Goal: Information Seeking & Learning: Compare options

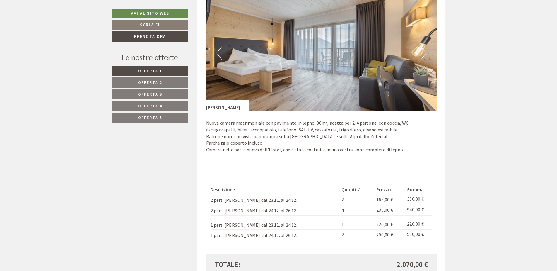
scroll to position [527, 0]
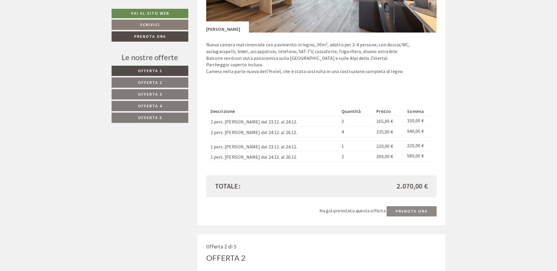
click at [156, 117] on span "Offerta 5" at bounding box center [150, 117] width 24 height 5
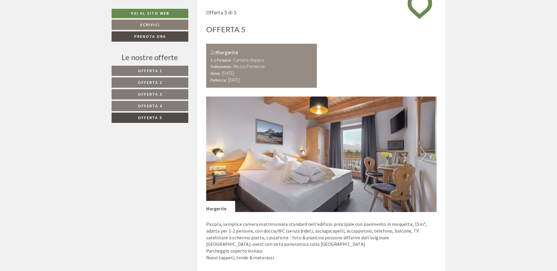
click at [157, 108] on span "Offerta 4" at bounding box center [150, 105] width 24 height 5
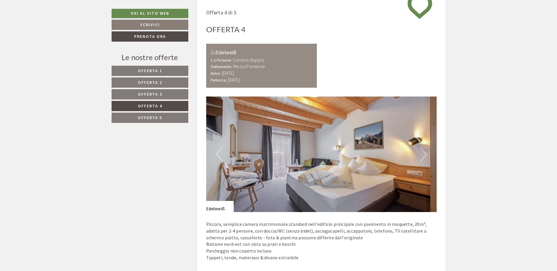
click at [160, 98] on link "Offerta 3" at bounding box center [150, 94] width 77 height 10
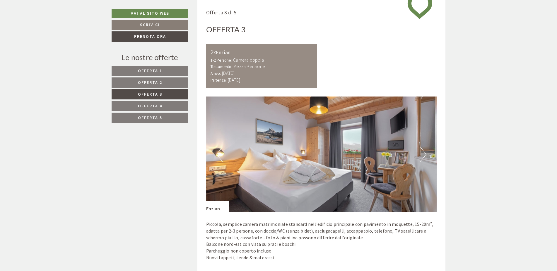
click at [158, 82] on span "Offerta 2" at bounding box center [150, 82] width 24 height 5
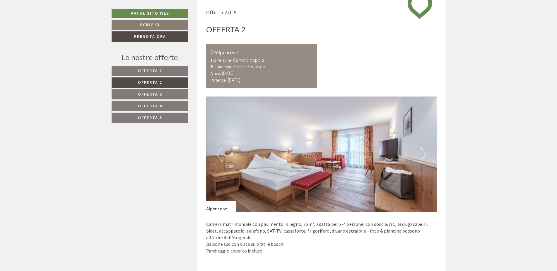
click at [158, 69] on span "Offerta 1" at bounding box center [150, 70] width 24 height 5
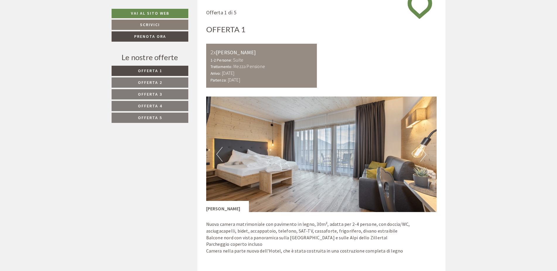
click at [171, 119] on link "Offerta 5" at bounding box center [150, 117] width 77 height 10
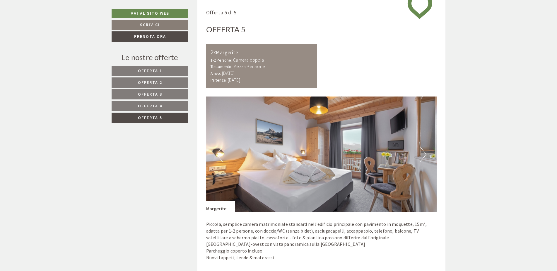
click at [152, 64] on div "Le nostre offerte Offerta 1 Offerta 2 Offerta 3 Offerta 4 Offerta 5" at bounding box center [151, 91] width 79 height 78
click at [157, 69] on span "Offerta 1" at bounding box center [150, 70] width 24 height 5
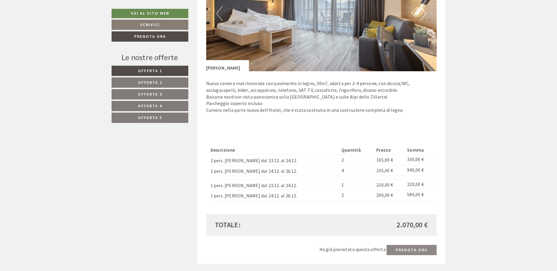
scroll to position [524, 0]
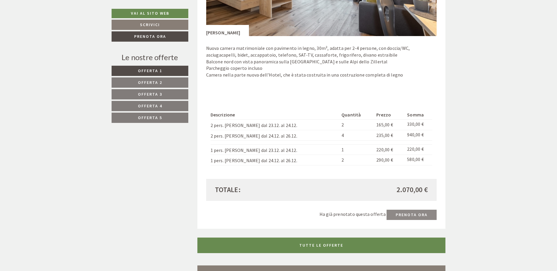
click at [152, 105] on span "Offerta 4" at bounding box center [150, 105] width 24 height 5
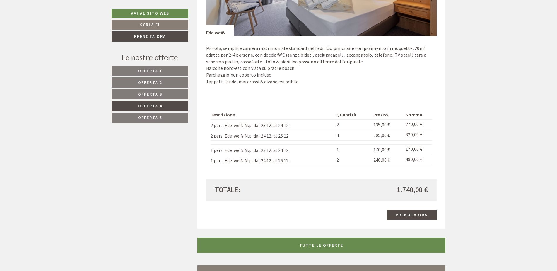
scroll to position [348, 0]
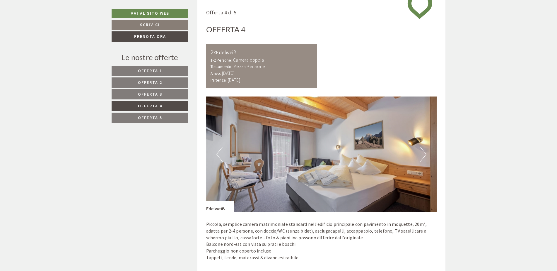
click at [158, 95] on span "Offerta 3" at bounding box center [150, 93] width 24 height 5
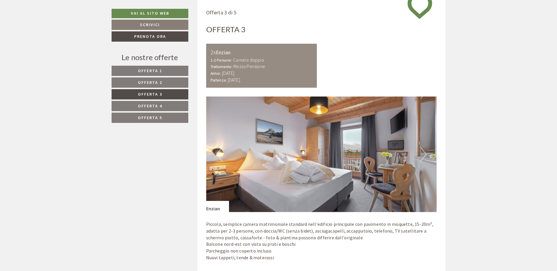
click at [158, 83] on span "Offerta 2" at bounding box center [150, 82] width 24 height 5
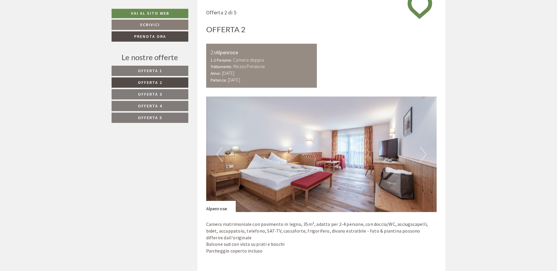
click at [160, 70] on span "Offerta 1" at bounding box center [150, 70] width 24 height 5
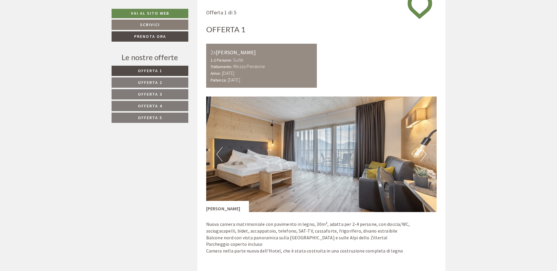
click at [162, 80] on span "Offerta 2" at bounding box center [150, 82] width 24 height 5
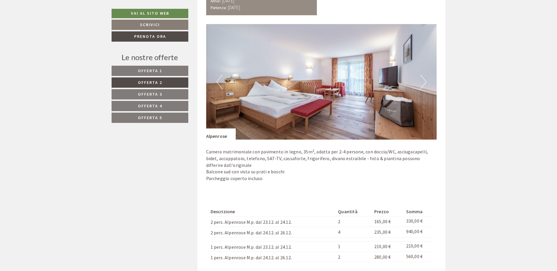
scroll to position [407, 0]
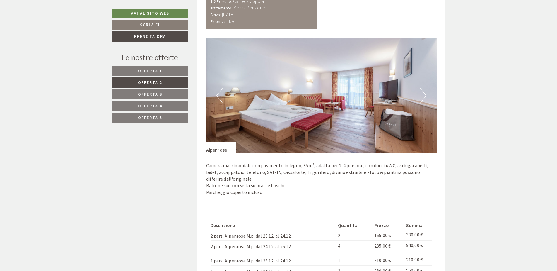
click at [425, 98] on button "Next" at bounding box center [423, 95] width 6 height 15
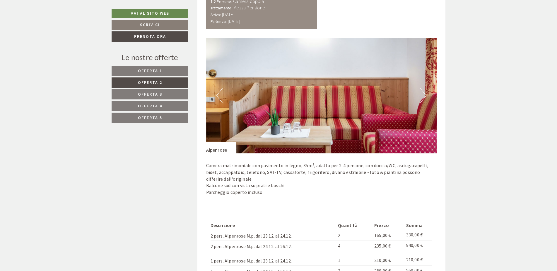
click at [425, 98] on button "Next" at bounding box center [423, 95] width 6 height 15
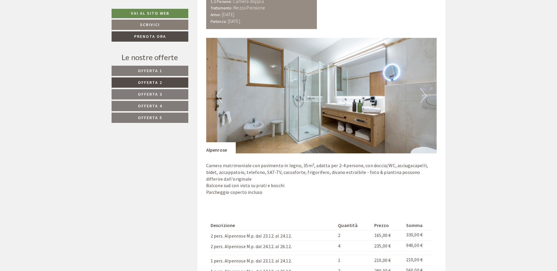
click at [426, 94] on button "Next" at bounding box center [423, 95] width 6 height 15
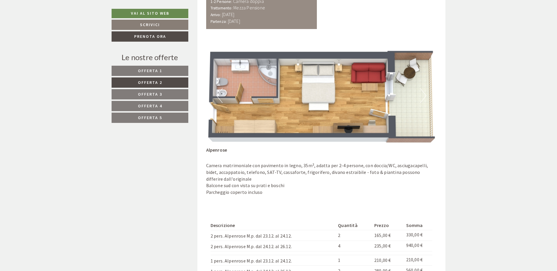
click at [425, 95] on button "Next" at bounding box center [423, 95] width 6 height 15
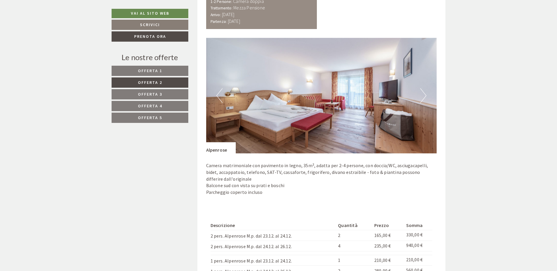
click at [219, 94] on button "Previous" at bounding box center [219, 95] width 6 height 15
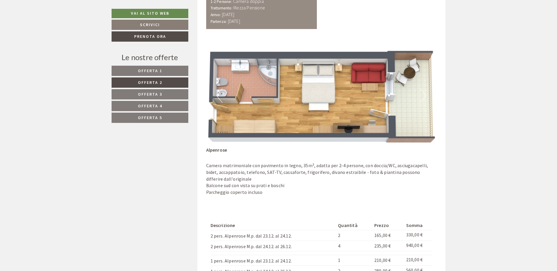
click at [219, 94] on button "Previous" at bounding box center [219, 95] width 6 height 15
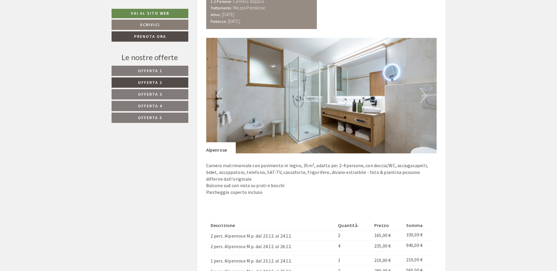
click at [220, 94] on button "Previous" at bounding box center [219, 95] width 6 height 15
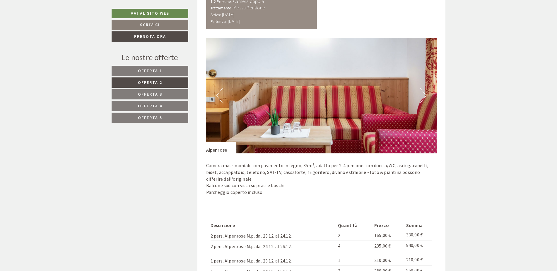
click at [221, 94] on button "Previous" at bounding box center [219, 95] width 6 height 15
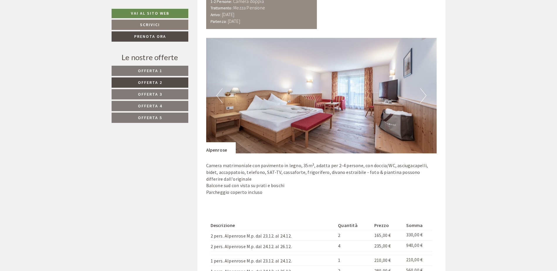
click at [160, 90] on link "Offerta 3" at bounding box center [150, 94] width 77 height 10
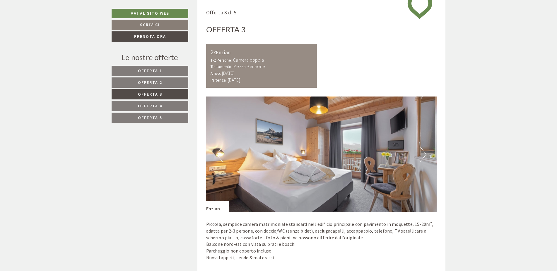
click at [159, 105] on span "Offerta 4" at bounding box center [150, 105] width 24 height 5
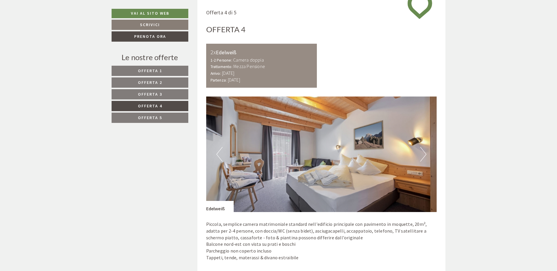
click at [157, 84] on span "Offerta 2" at bounding box center [150, 82] width 24 height 5
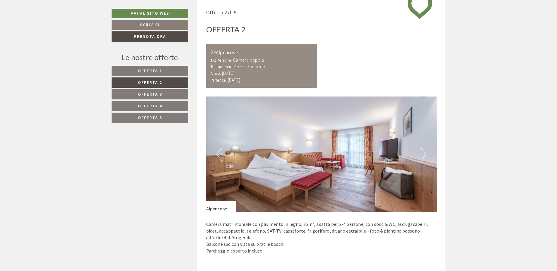
click at [156, 95] on span "Offerta 3" at bounding box center [150, 93] width 24 height 5
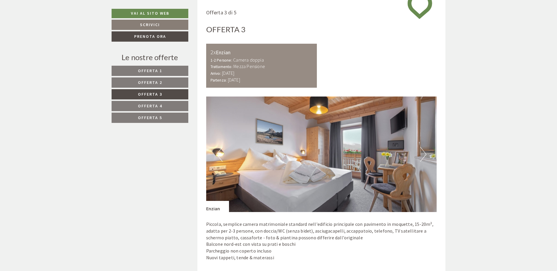
click at [159, 84] on span "Offerta 2" at bounding box center [150, 82] width 24 height 5
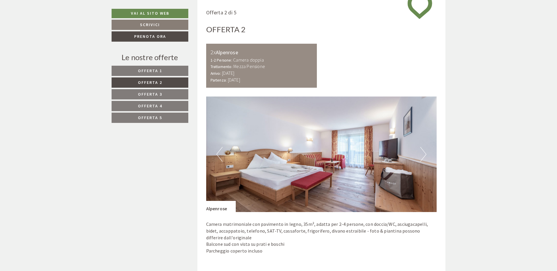
click at [421, 156] on button "Next" at bounding box center [423, 154] width 6 height 15
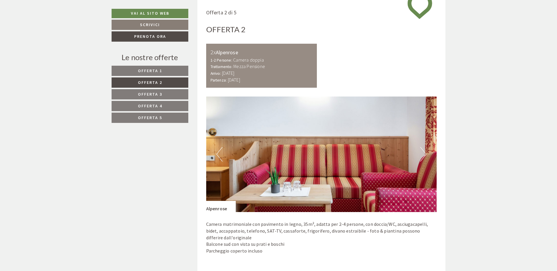
click at [424, 154] on button "Next" at bounding box center [423, 154] width 6 height 15
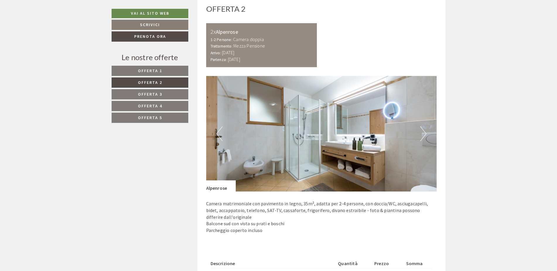
scroll to position [377, 0]
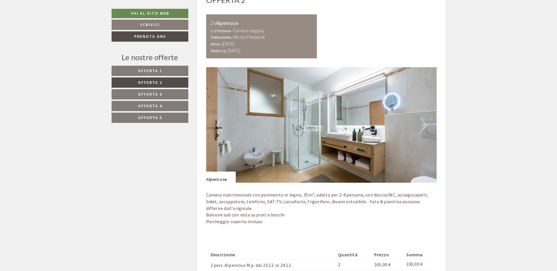
click at [150, 116] on span "Offerta 5" at bounding box center [150, 117] width 24 height 5
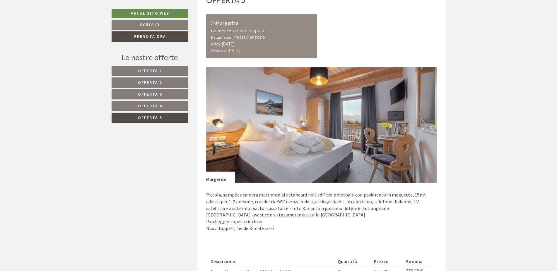
scroll to position [348, 0]
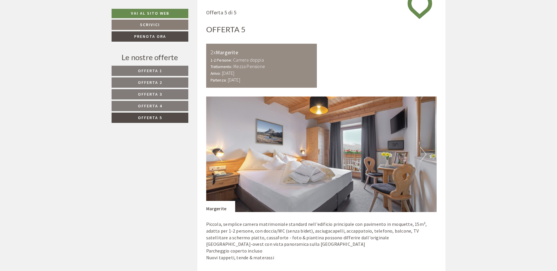
click at [153, 103] on link "Offerta 4" at bounding box center [150, 106] width 77 height 10
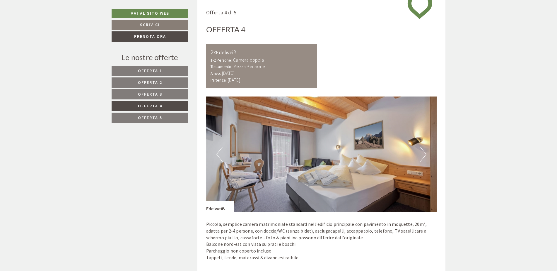
click at [158, 94] on span "Offerta 3" at bounding box center [150, 93] width 24 height 5
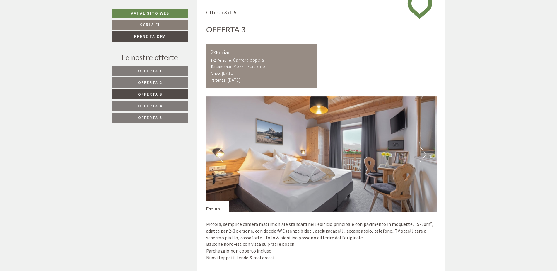
click at [155, 99] on link "Offerta 3" at bounding box center [150, 94] width 77 height 10
click at [156, 115] on span "Offerta 5" at bounding box center [150, 117] width 24 height 5
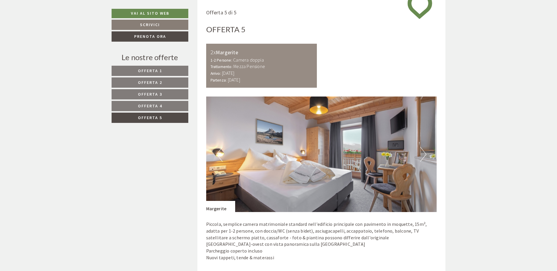
click at [160, 107] on span "Offerta 4" at bounding box center [150, 105] width 24 height 5
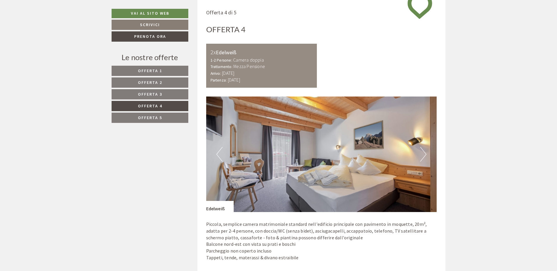
click at [159, 89] on nav "Offerta 1 Offerta 2 Offerta 3 Offerta 4 Offerta 5" at bounding box center [151, 94] width 79 height 57
click at [159, 80] on span "Offerta 2" at bounding box center [150, 82] width 24 height 5
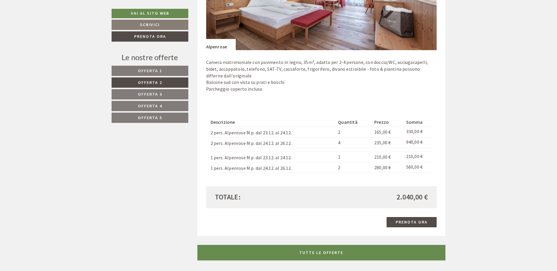
scroll to position [524, 0]
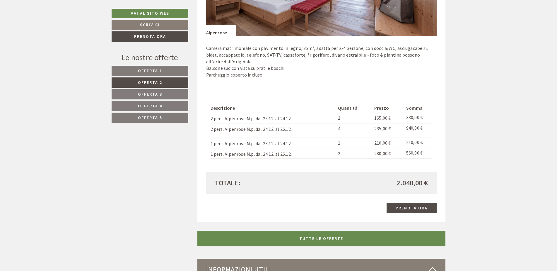
click at [143, 114] on link "Offerta 5" at bounding box center [150, 117] width 77 height 10
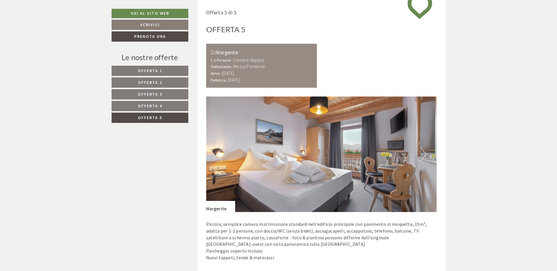
click at [149, 105] on span "Offerta 4" at bounding box center [150, 105] width 24 height 5
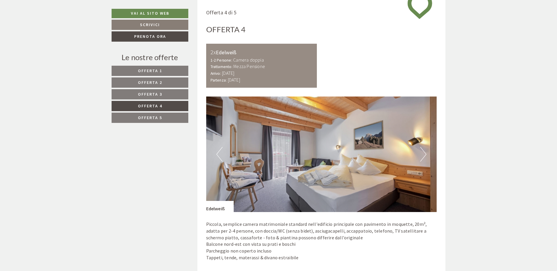
click at [150, 98] on link "Offerta 3" at bounding box center [150, 94] width 77 height 10
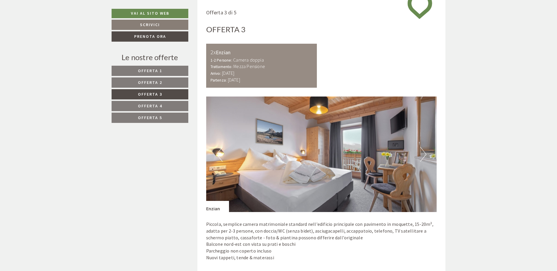
click at [151, 85] on span "Offerta 2" at bounding box center [150, 82] width 24 height 5
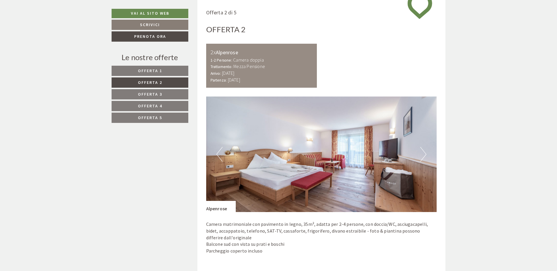
click at [153, 69] on span "Offerta 1" at bounding box center [150, 70] width 24 height 5
